Goal: Task Accomplishment & Management: Use online tool/utility

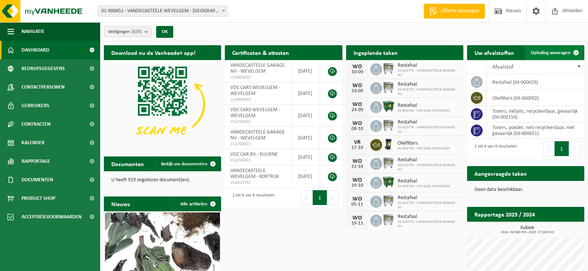
click at [572, 50] on span at bounding box center [575, 52] width 15 height 15
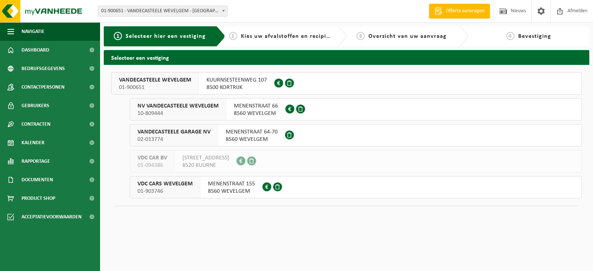
click at [237, 109] on span "MENENSTRAAT 66" at bounding box center [256, 105] width 44 height 7
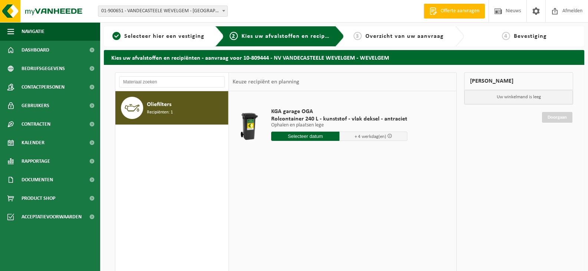
click at [312, 137] on input "text" at bounding box center [305, 136] width 68 height 9
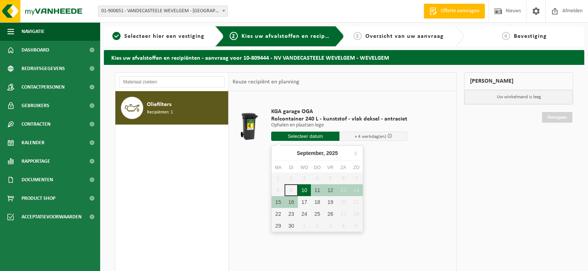
click at [302, 188] on div "10" at bounding box center [304, 190] width 13 height 12
type input "Van [DATE]"
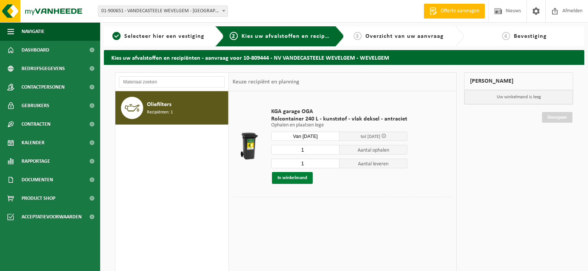
click at [286, 176] on button "In winkelmand" at bounding box center [292, 178] width 41 height 12
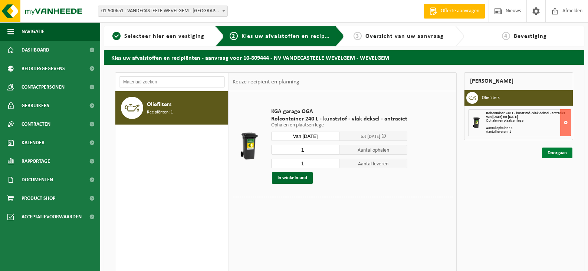
click at [561, 152] on link "Doorgaan" at bounding box center [557, 153] width 30 height 11
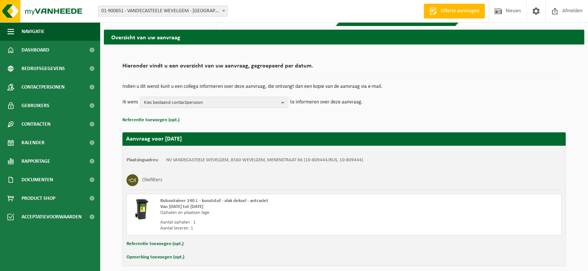
scroll to position [53, 0]
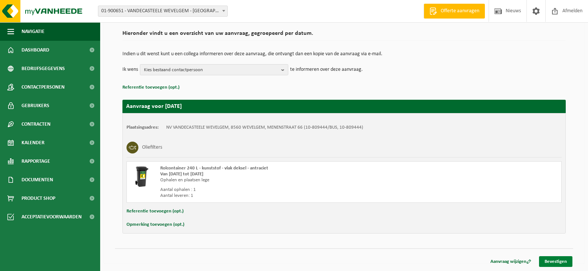
click at [557, 262] on link "Bevestigen" at bounding box center [555, 261] width 33 height 11
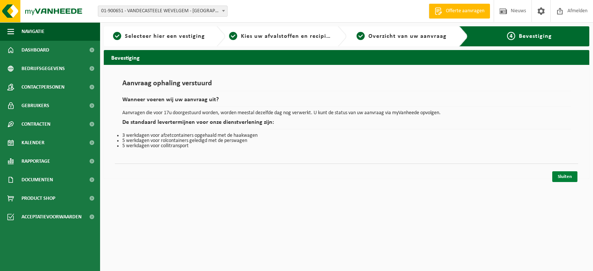
click at [562, 175] on link "Sluiten" at bounding box center [564, 176] width 25 height 11
